Goal: Task Accomplishment & Management: Use online tool/utility

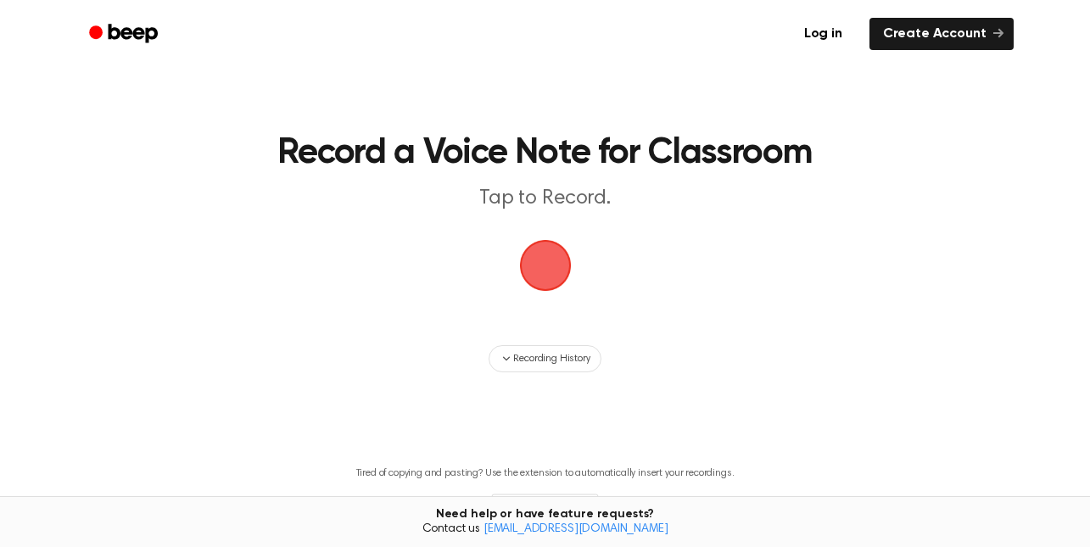
click at [544, 270] on span "button" at bounding box center [544, 265] width 47 height 47
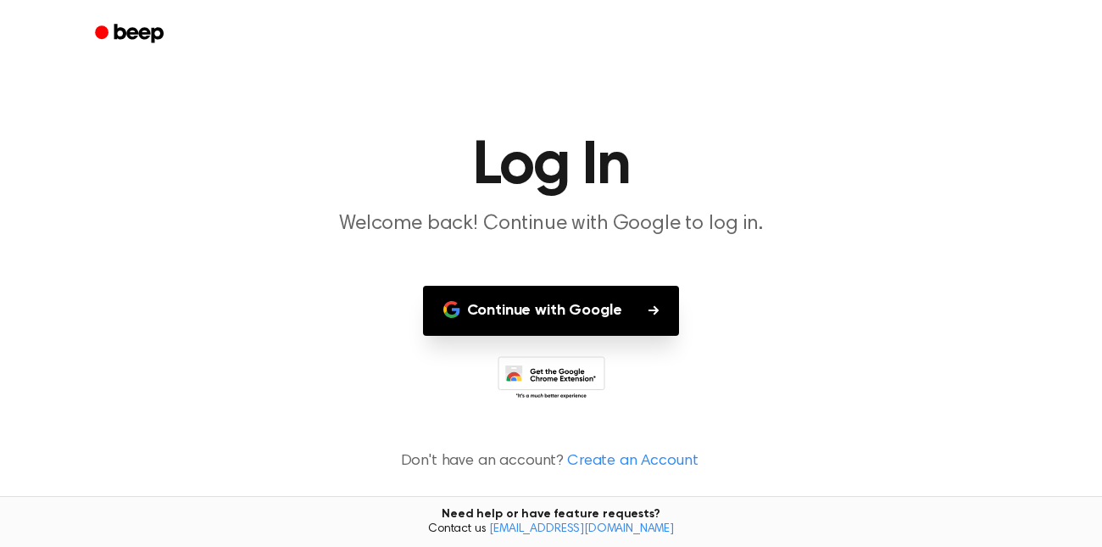
click at [649, 314] on icon "button" at bounding box center [654, 310] width 10 height 10
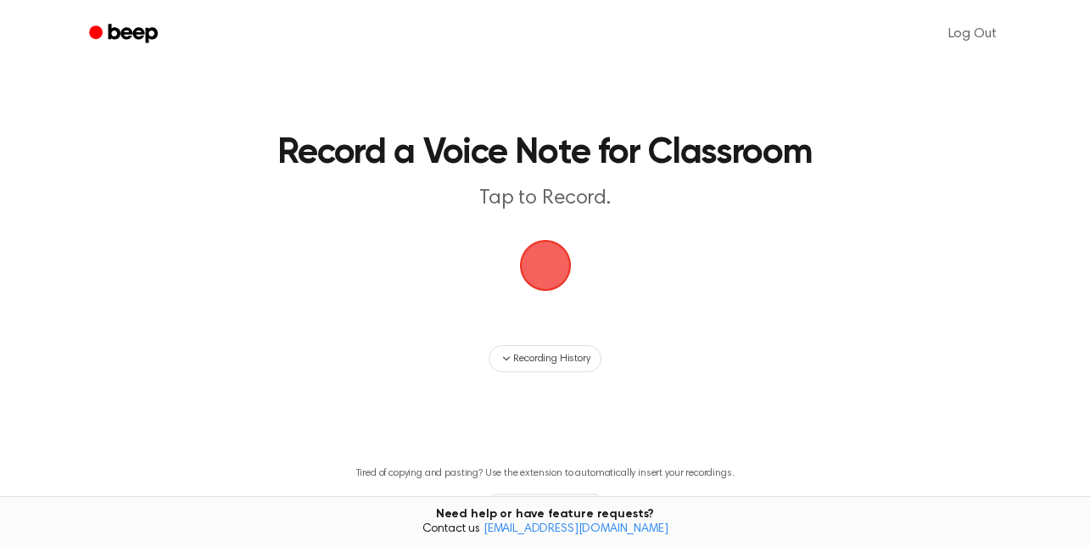
click at [554, 269] on span "button" at bounding box center [544, 265] width 47 height 47
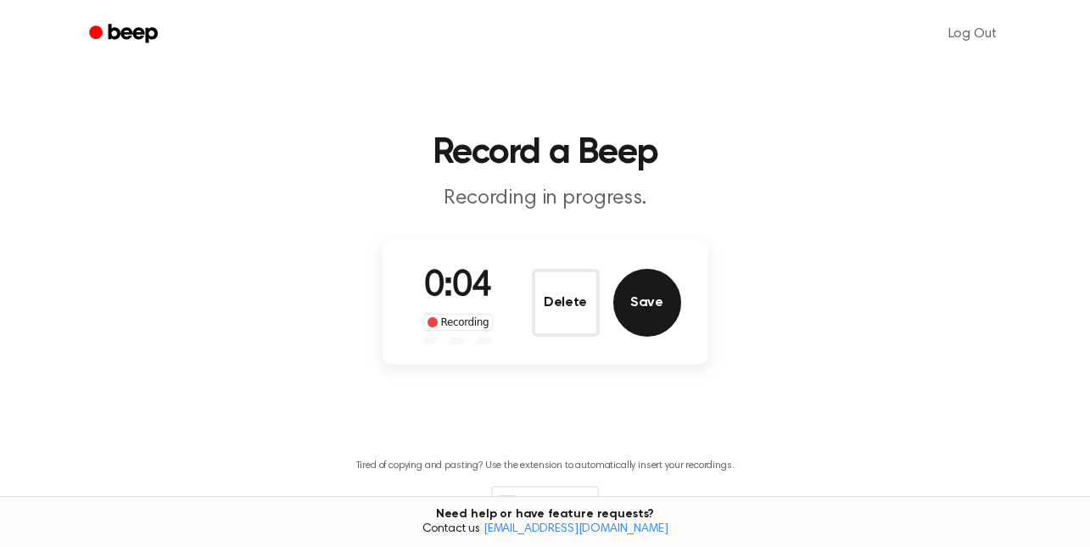
click at [644, 309] on button "Save" at bounding box center [647, 303] width 68 height 68
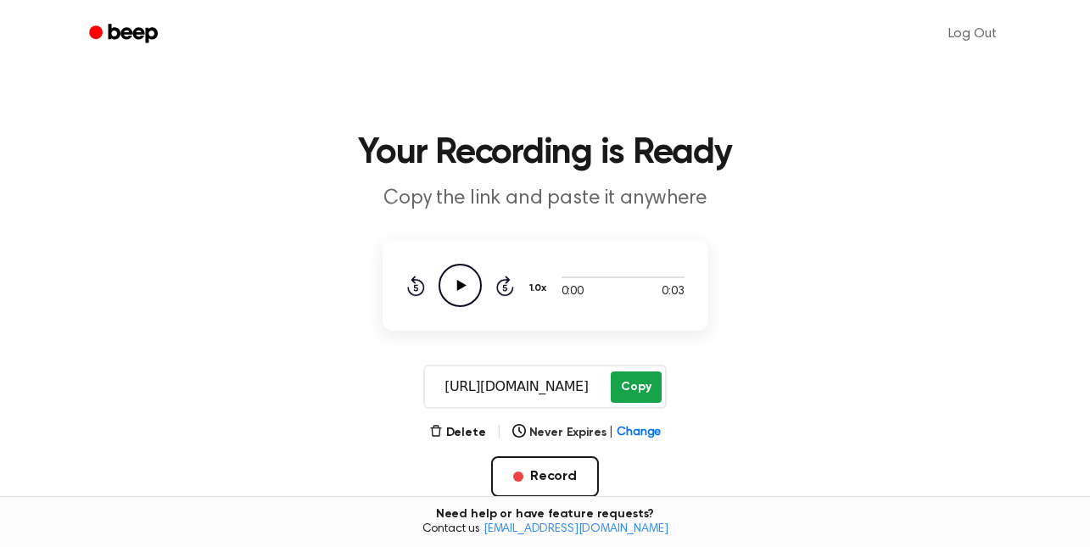
click at [637, 382] on button "Copy" at bounding box center [635, 386] width 50 height 31
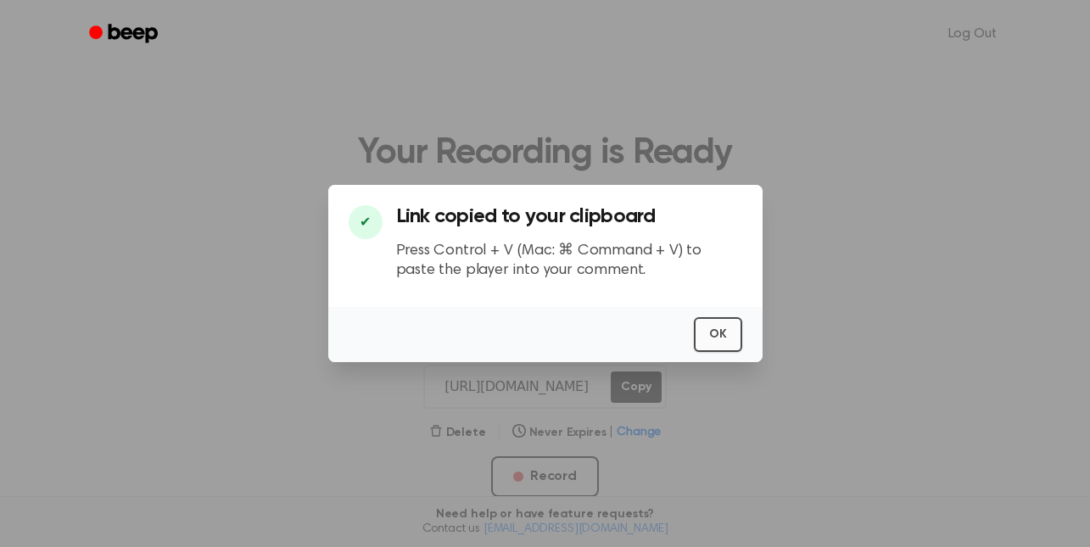
click at [716, 335] on button "OK" at bounding box center [718, 334] width 48 height 35
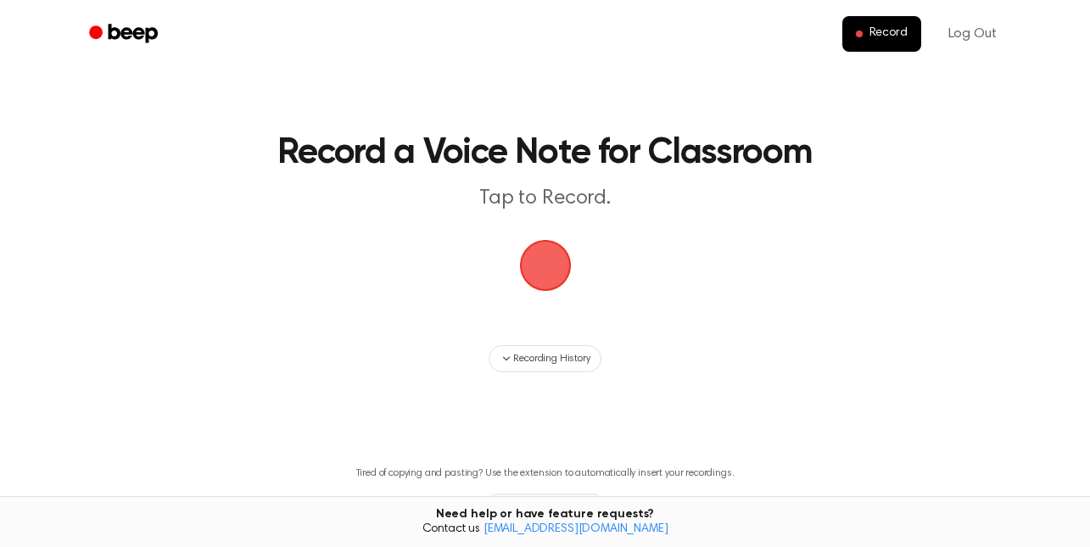
click at [550, 259] on span "button" at bounding box center [544, 265] width 47 height 47
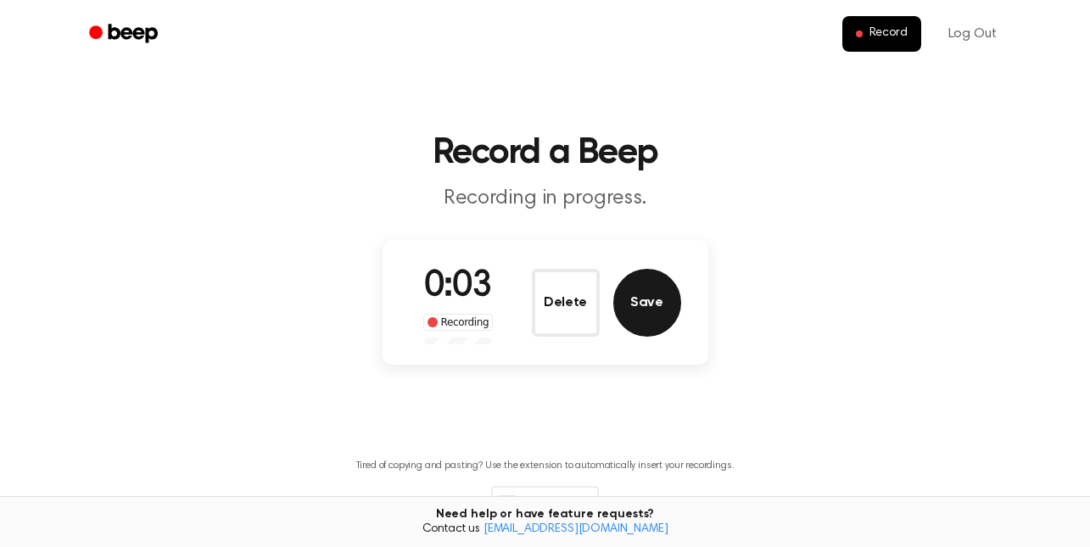
click at [649, 315] on button "Save" at bounding box center [647, 303] width 68 height 68
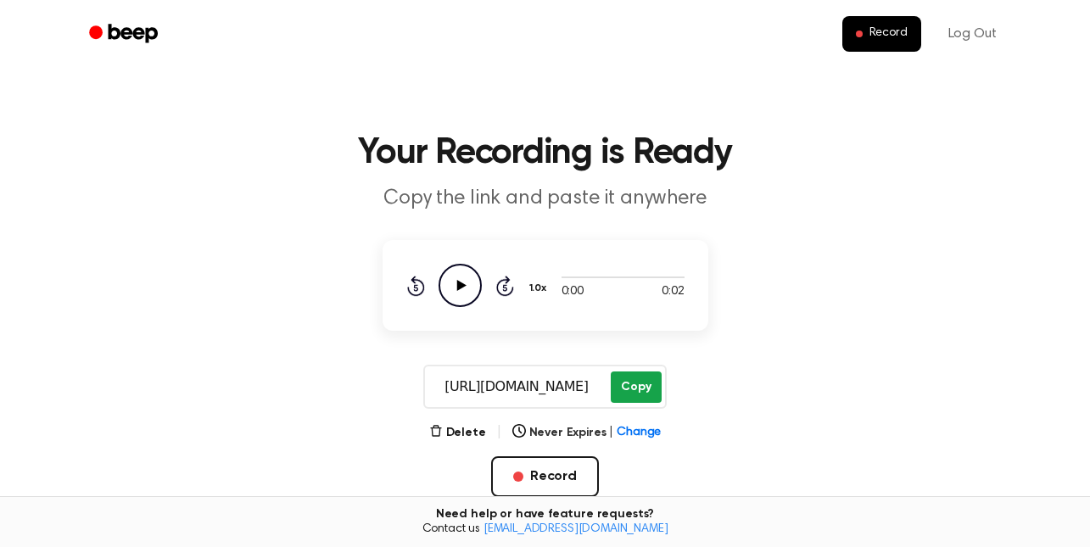
click at [633, 387] on button "Copy" at bounding box center [635, 386] width 50 height 31
